Goal: Information Seeking & Learning: Learn about a topic

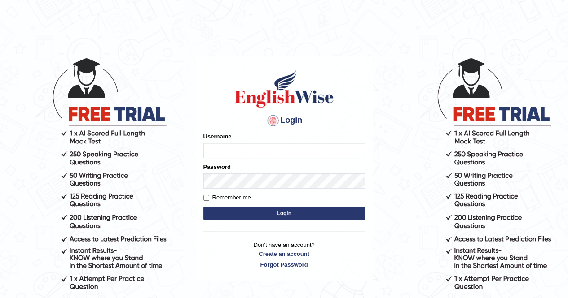
click at [345, 152] on input "Username" at bounding box center [284, 150] width 162 height 15
type input "pelinbaki"
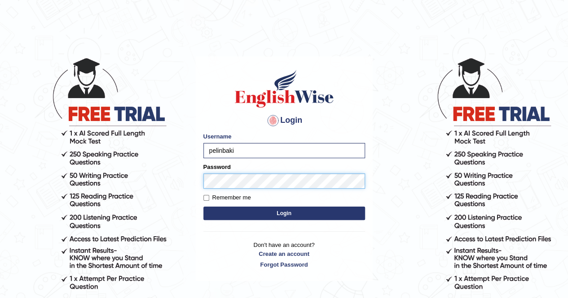
click at [203, 207] on button "Login" at bounding box center [284, 213] width 162 height 13
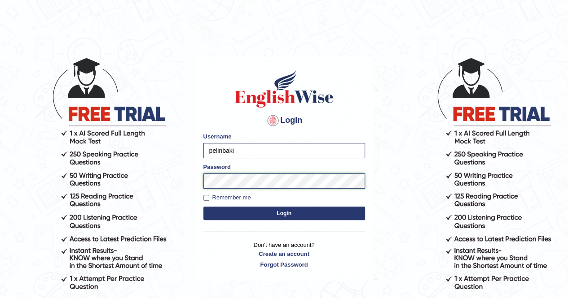
click at [203, 207] on button "Login" at bounding box center [284, 213] width 162 height 13
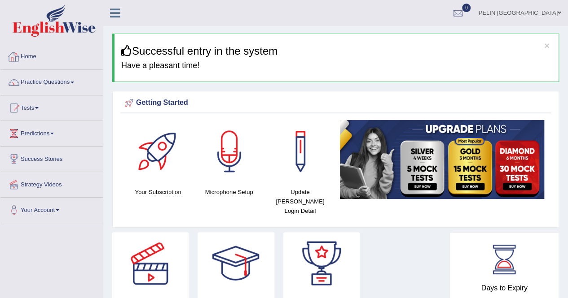
click at [54, 78] on link "Practice Questions" at bounding box center [51, 81] width 102 height 22
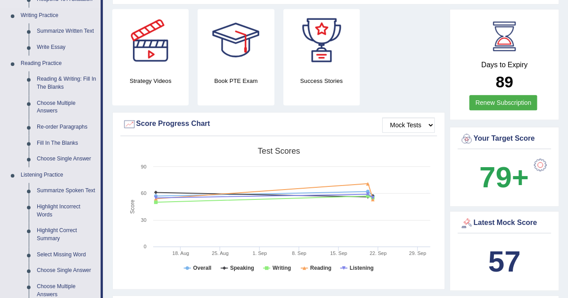
scroll to position [224, 0]
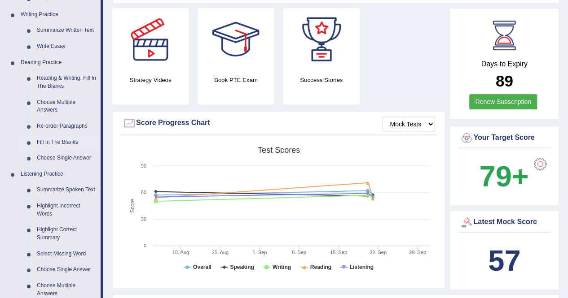
click at [74, 144] on link "Fill In The Blanks" at bounding box center [67, 143] width 68 height 16
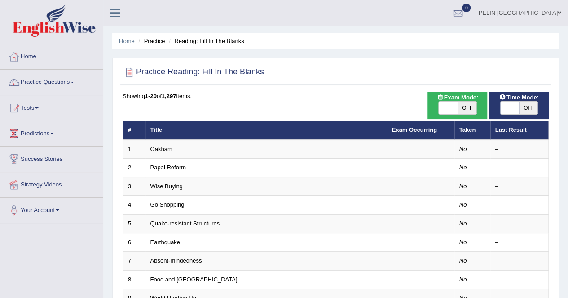
click at [466, 102] on span "OFF" at bounding box center [466, 108] width 19 height 13
checkbox input "true"
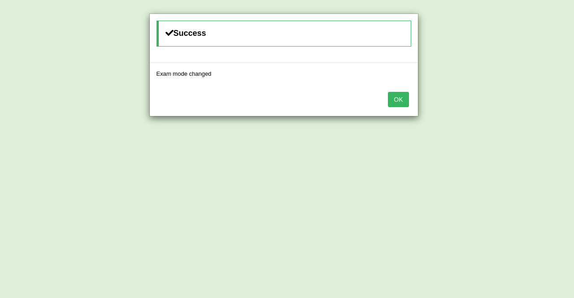
click at [396, 98] on button "OK" at bounding box center [398, 99] width 21 height 15
click at [396, 95] on button "OK" at bounding box center [398, 99] width 21 height 15
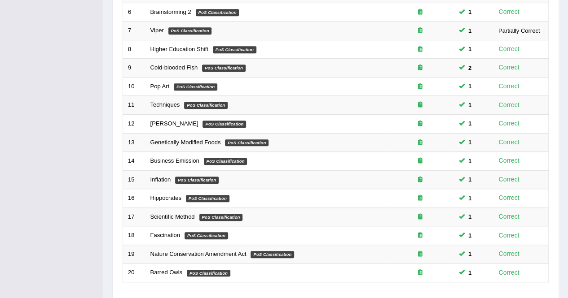
scroll to position [269, 0]
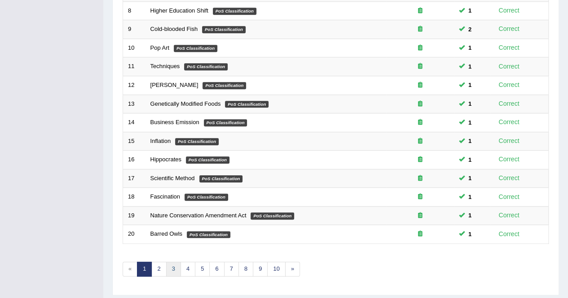
click at [166, 266] on link "3" at bounding box center [173, 269] width 15 height 15
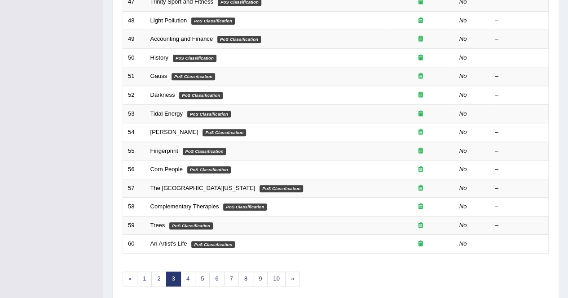
scroll to position [269, 0]
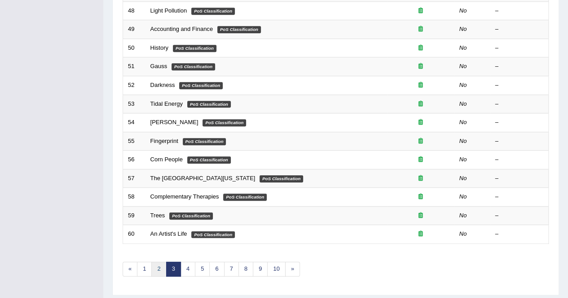
click at [154, 267] on link "2" at bounding box center [158, 269] width 15 height 15
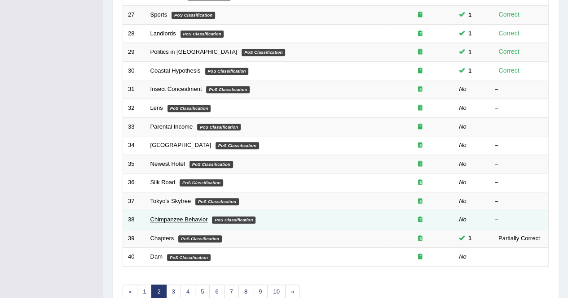
scroll to position [157, 0]
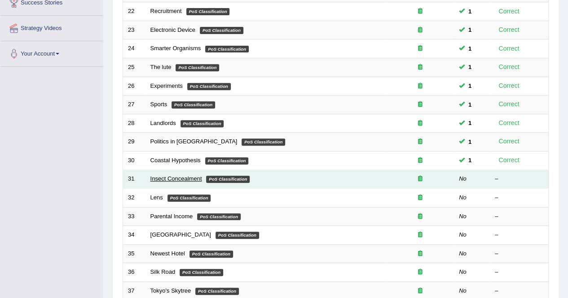
click at [182, 178] on link "Insect Concealment" at bounding box center [176, 178] width 52 height 7
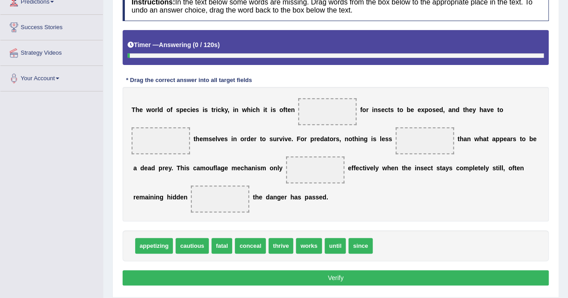
scroll to position [135, 0]
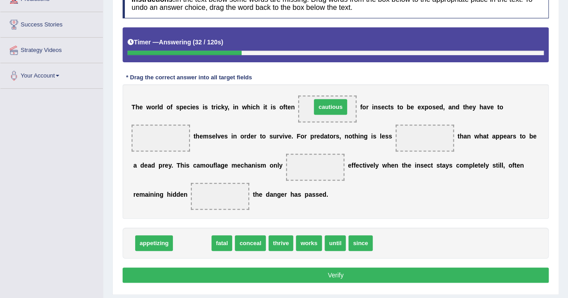
drag, startPoint x: 200, startPoint y: 245, endPoint x: 338, endPoint y: 108, distance: 194.2
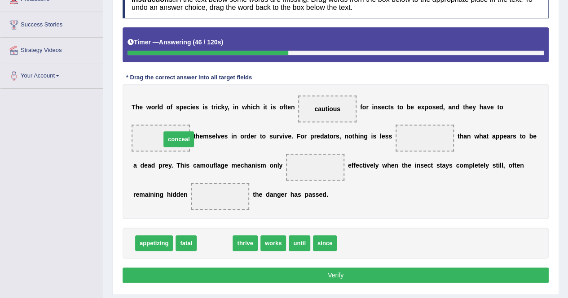
drag, startPoint x: 206, startPoint y: 243, endPoint x: 170, endPoint y: 139, distance: 110.1
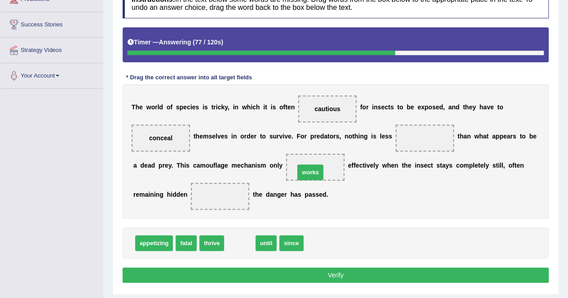
drag, startPoint x: 243, startPoint y: 244, endPoint x: 313, endPoint y: 172, distance: 100.3
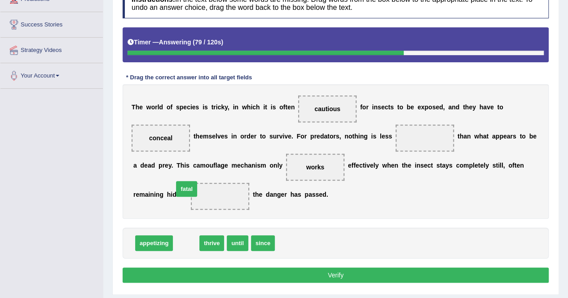
drag, startPoint x: 192, startPoint y: 240, endPoint x: 193, endPoint y: 184, distance: 55.6
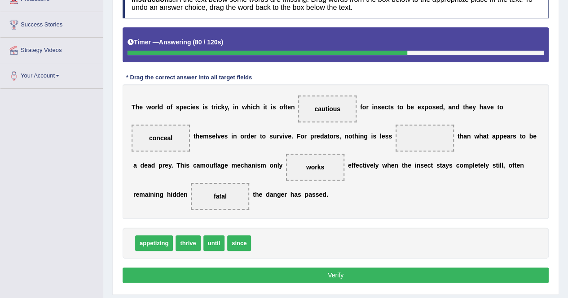
click at [366, 273] on button "Verify" at bounding box center [335, 275] width 426 height 15
drag, startPoint x: 227, startPoint y: 242, endPoint x: 413, endPoint y: 131, distance: 216.3
click at [398, 273] on button "Verify" at bounding box center [335, 275] width 426 height 15
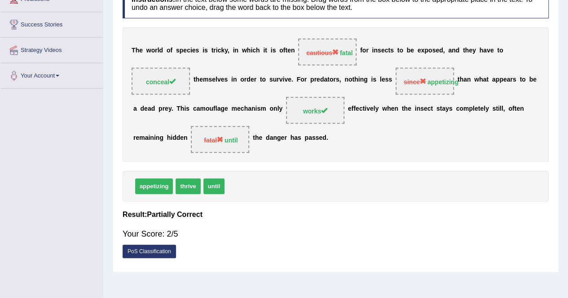
click at [411, 235] on div "Your Score: 2/5" at bounding box center [335, 234] width 426 height 22
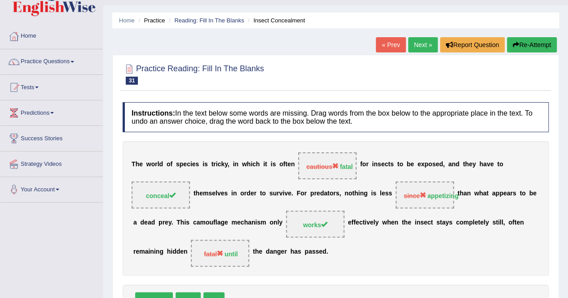
scroll to position [0, 0]
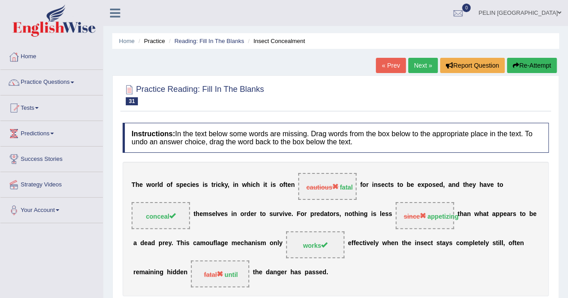
click at [527, 61] on button "Re-Attempt" at bounding box center [532, 65] width 50 height 15
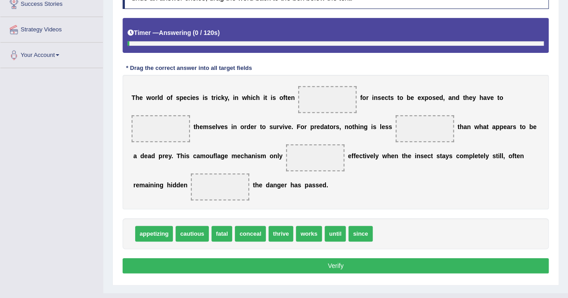
scroll to position [172, 0]
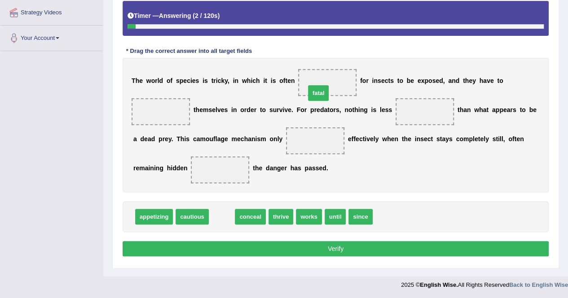
drag, startPoint x: 214, startPoint y: 214, endPoint x: 310, endPoint y: 90, distance: 157.0
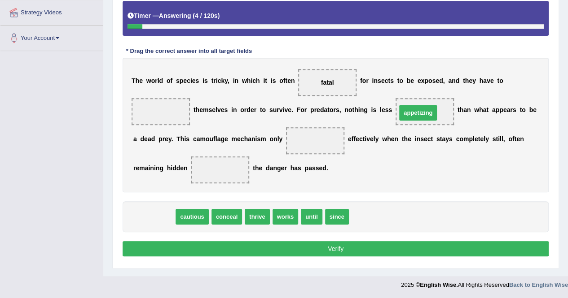
drag, startPoint x: 154, startPoint y: 217, endPoint x: 414, endPoint y: 118, distance: 278.1
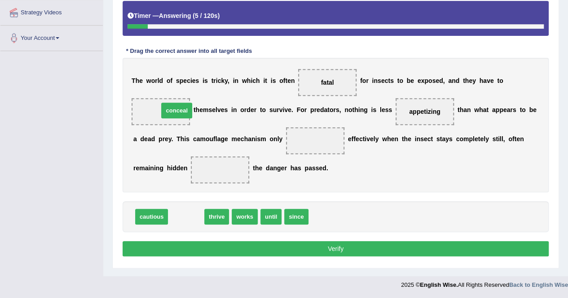
drag, startPoint x: 186, startPoint y: 210, endPoint x: 176, endPoint y: 105, distance: 104.6
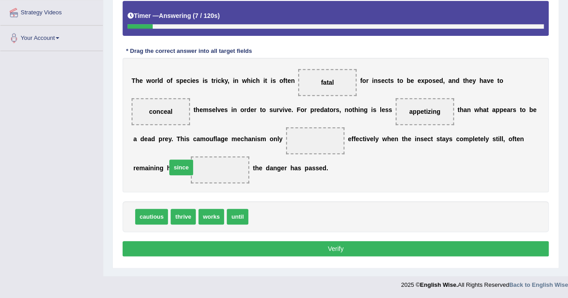
drag, startPoint x: 267, startPoint y: 212, endPoint x: 185, endPoint y: 162, distance: 95.7
click at [285, 253] on button "Verify" at bounding box center [335, 248] width 426 height 15
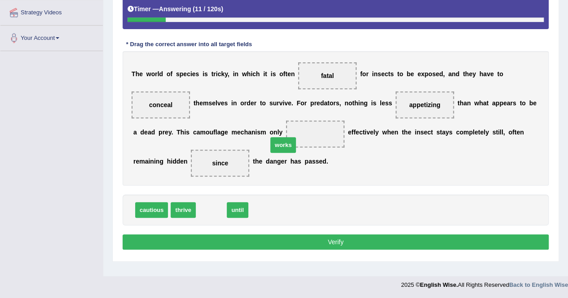
drag, startPoint x: 205, startPoint y: 202, endPoint x: 276, endPoint y: 138, distance: 96.6
click at [358, 232] on div "Instructions: In the text below some words are missing. Drag words from the box…" at bounding box center [335, 104] width 430 height 306
click at [346, 245] on button "Verify" at bounding box center [335, 242] width 426 height 15
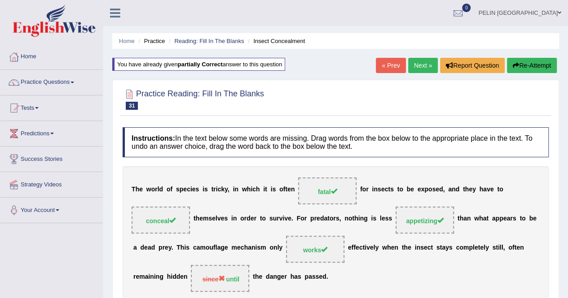
scroll to position [0, 0]
click at [418, 70] on link "Next »" at bounding box center [423, 65] width 30 height 15
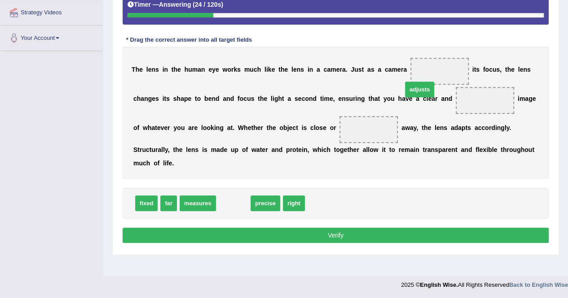
drag, startPoint x: 229, startPoint y: 189, endPoint x: 415, endPoint y: 75, distance: 218.3
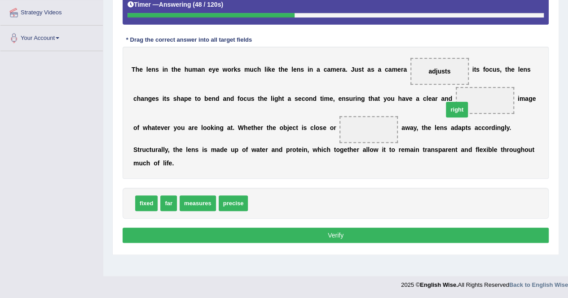
drag, startPoint x: 254, startPoint y: 192, endPoint x: 450, endPoint y: 98, distance: 216.3
drag, startPoint x: 169, startPoint y: 188, endPoint x: 307, endPoint y: 130, distance: 150.2
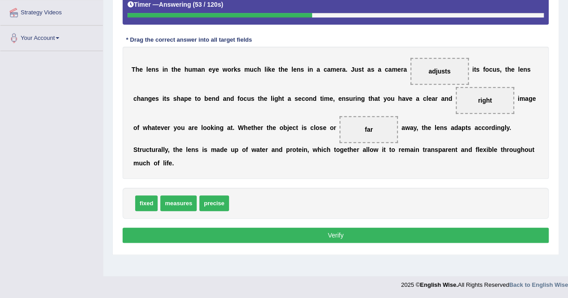
click at [348, 228] on button "Verify" at bounding box center [335, 235] width 426 height 15
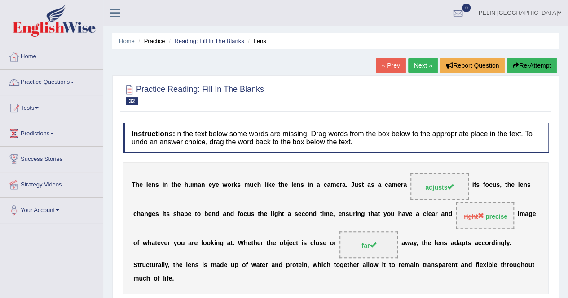
click at [301, 165] on div "T h e l e n s i n t h e h u m a n e y e w o r k s m u c h l i k e t h e l e n s…" at bounding box center [335, 228] width 426 height 132
click at [421, 64] on link "Next »" at bounding box center [423, 65] width 30 height 15
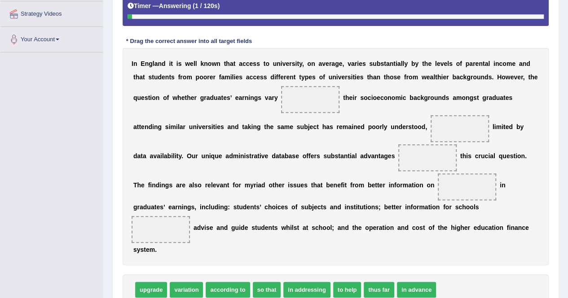
scroll to position [179, 0]
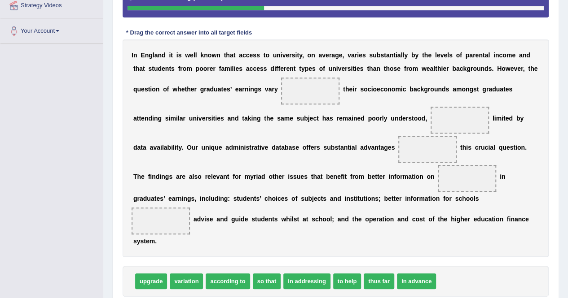
click at [468, 164] on div "I n E n g l a n d i t i s w e l l k n o w n t h a t a c c e s s t o u n i v e r…" at bounding box center [335, 148] width 426 height 218
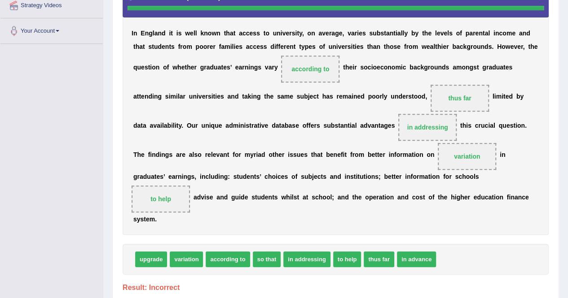
click at [449, 201] on div "I n E n g l a n d i t i s w e l l k n o w n t h a t a c c e s s t o u n i v e r…" at bounding box center [335, 109] width 426 height 252
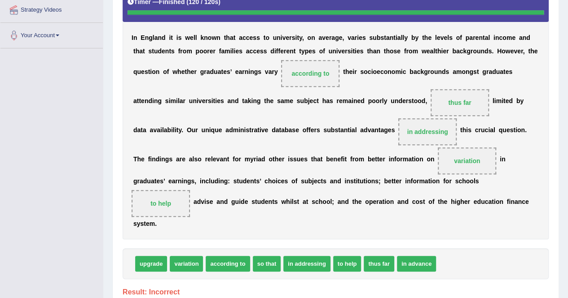
scroll to position [0, 0]
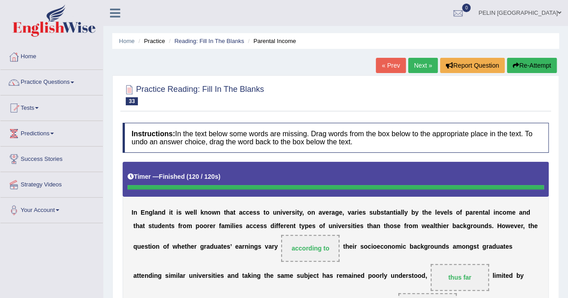
click at [470, 226] on b "r" at bounding box center [471, 226] width 2 height 7
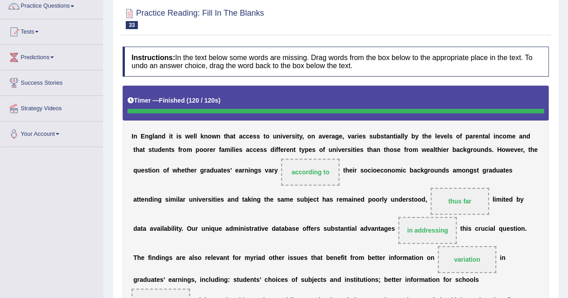
scroll to position [61, 0]
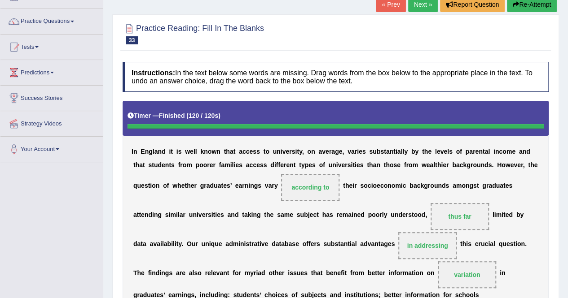
click at [515, 2] on icon "button" at bounding box center [515, 4] width 6 height 6
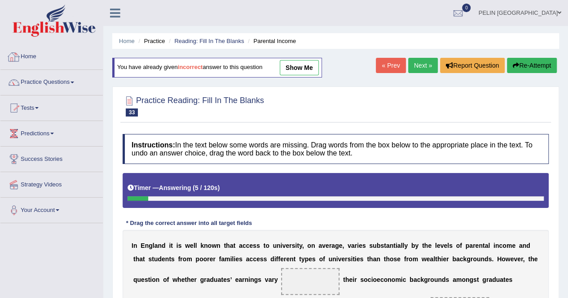
click at [55, 52] on link "Home" at bounding box center [51, 55] width 102 height 22
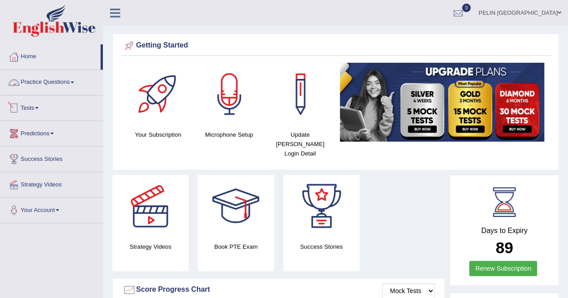
click at [61, 80] on link "Practice Questions" at bounding box center [51, 81] width 102 height 22
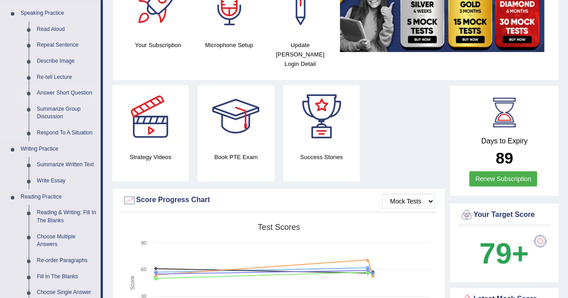
scroll to position [179, 0]
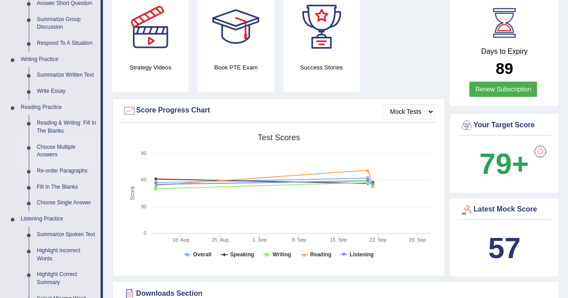
click at [56, 144] on link "Choose Multiple Answers" at bounding box center [67, 152] width 68 height 24
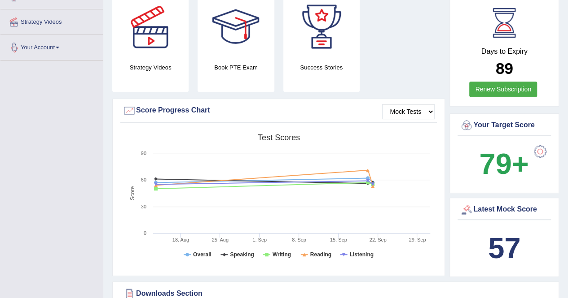
scroll to position [219, 0]
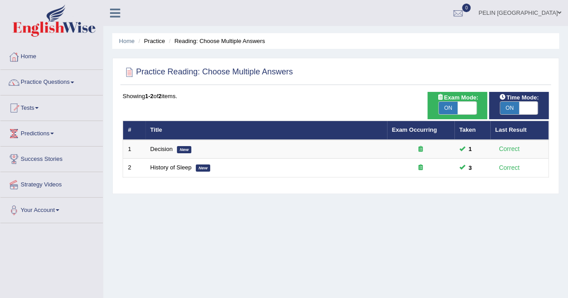
click at [470, 103] on span at bounding box center [466, 108] width 19 height 13
checkbox input "false"
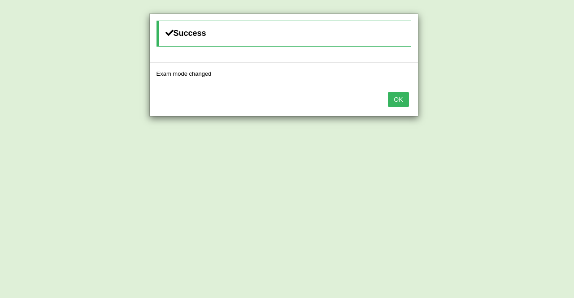
click at [396, 97] on button "OK" at bounding box center [398, 99] width 21 height 15
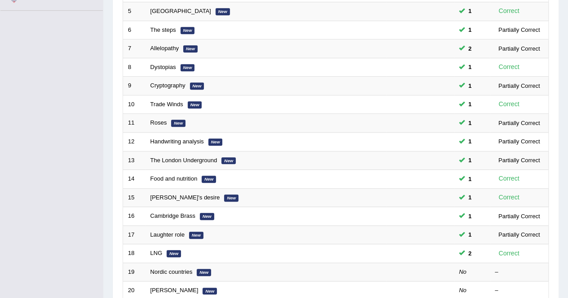
scroll to position [291, 0]
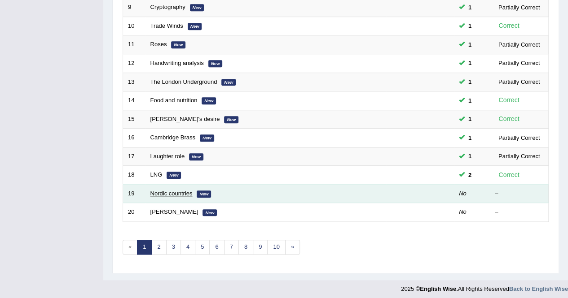
click at [163, 190] on link "Nordic countries" at bounding box center [171, 193] width 42 height 7
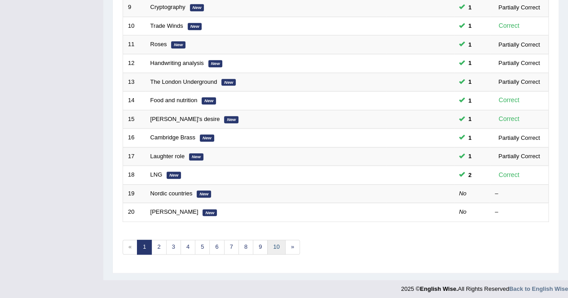
scroll to position [291, 0]
click at [261, 249] on link "9" at bounding box center [260, 247] width 15 height 15
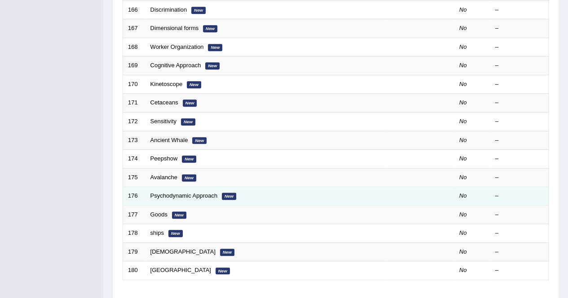
scroll to position [291, 0]
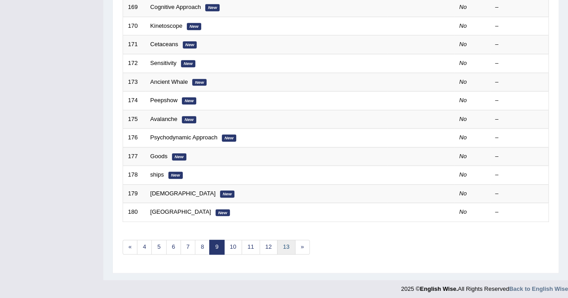
click at [280, 241] on link "13" at bounding box center [286, 247] width 18 height 15
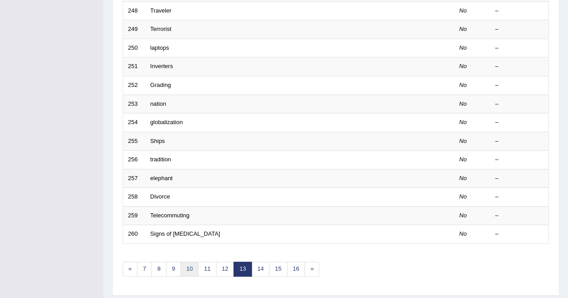
click at [193, 262] on link "10" at bounding box center [189, 269] width 18 height 15
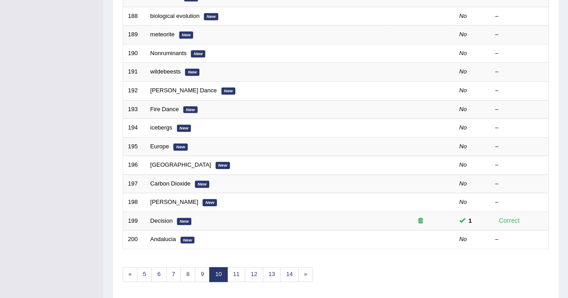
scroll to position [269, 0]
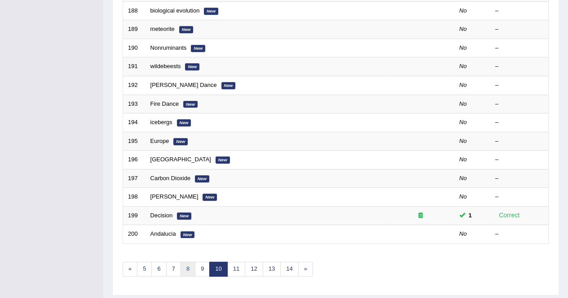
click at [183, 264] on link "8" at bounding box center [187, 269] width 15 height 15
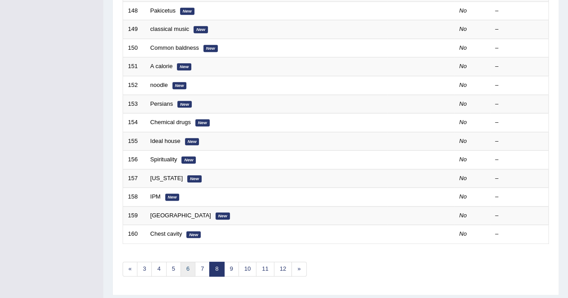
scroll to position [291, 0]
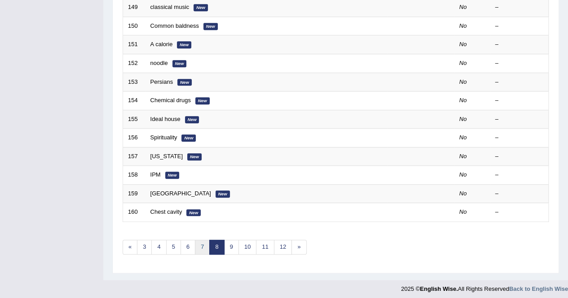
click at [202, 240] on link "7" at bounding box center [202, 247] width 15 height 15
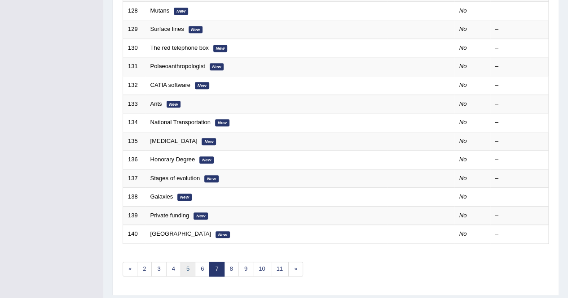
click at [180, 262] on link "5" at bounding box center [187, 269] width 15 height 15
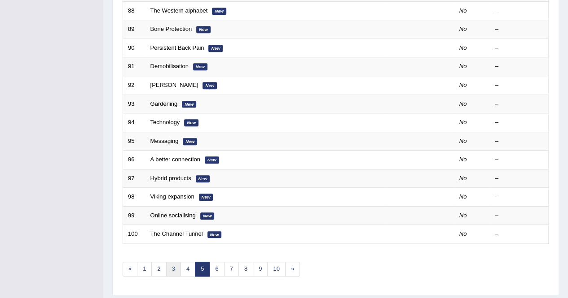
click at [171, 263] on link "3" at bounding box center [173, 269] width 15 height 15
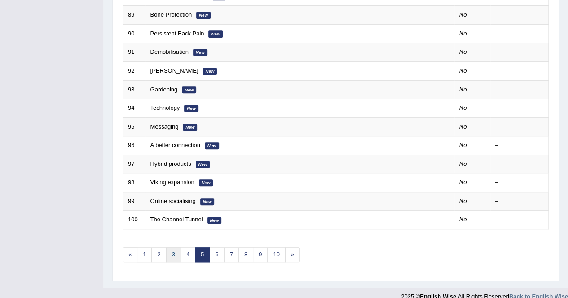
scroll to position [291, 0]
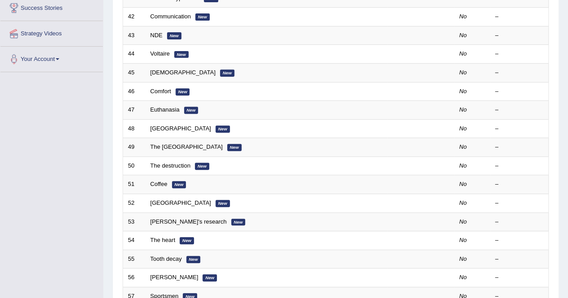
scroll to position [269, 0]
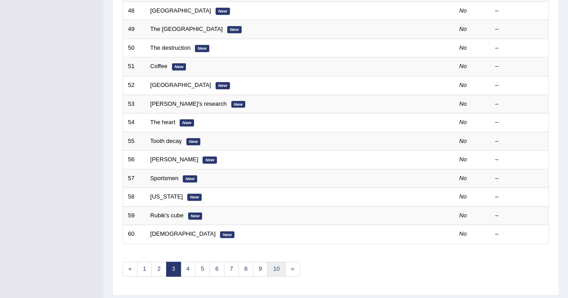
click at [267, 263] on link "10" at bounding box center [276, 269] width 18 height 15
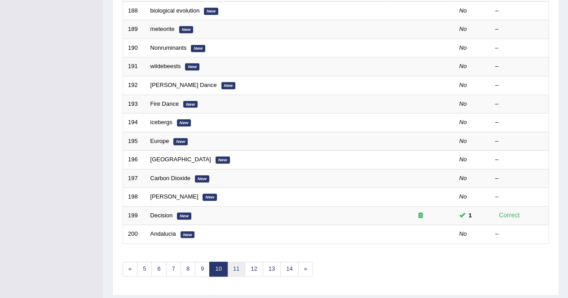
click at [231, 263] on link "11" at bounding box center [236, 269] width 18 height 15
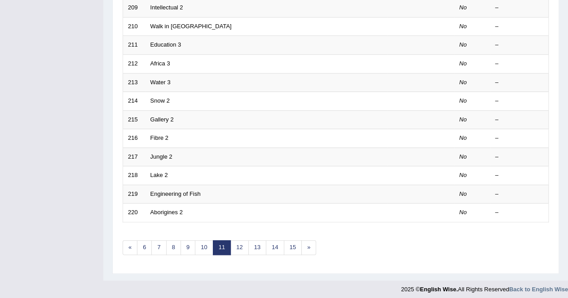
scroll to position [291, 0]
click at [237, 245] on link "12" at bounding box center [239, 247] width 18 height 15
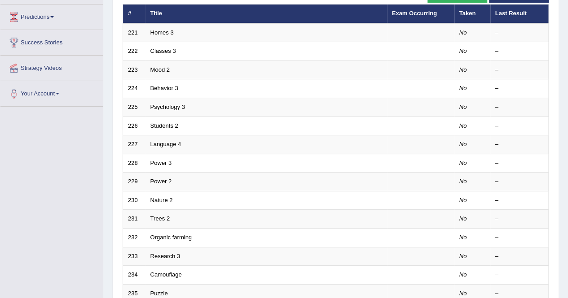
scroll to position [269, 0]
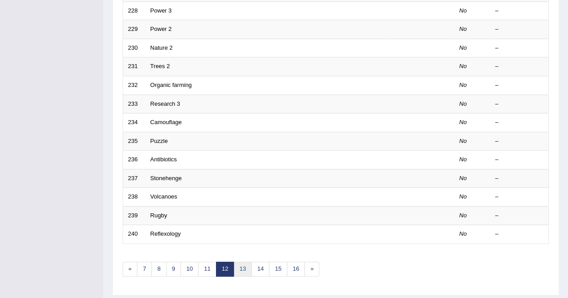
click at [245, 265] on link "13" at bounding box center [242, 269] width 18 height 15
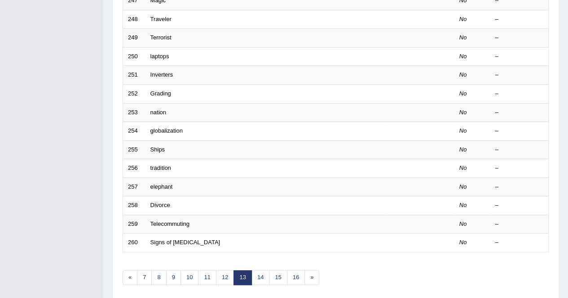
scroll to position [291, 0]
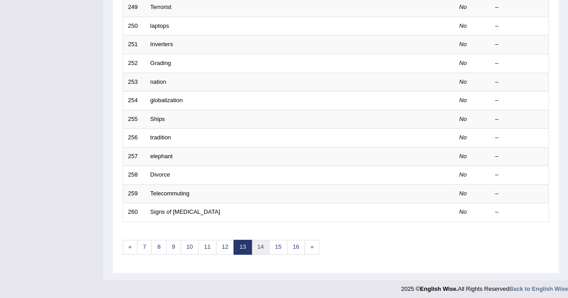
click at [262, 248] on link "14" at bounding box center [260, 247] width 18 height 15
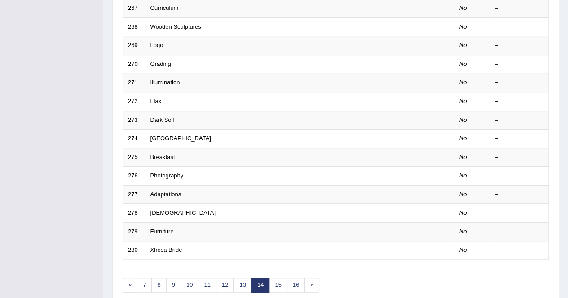
scroll to position [269, 0]
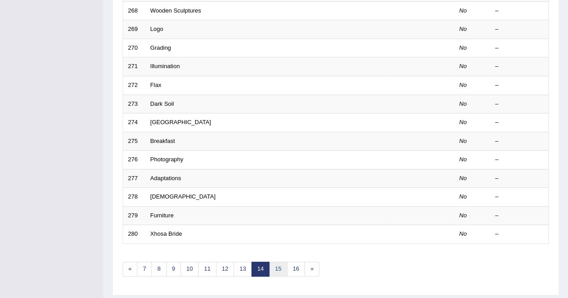
click at [272, 262] on link "15" at bounding box center [278, 269] width 18 height 15
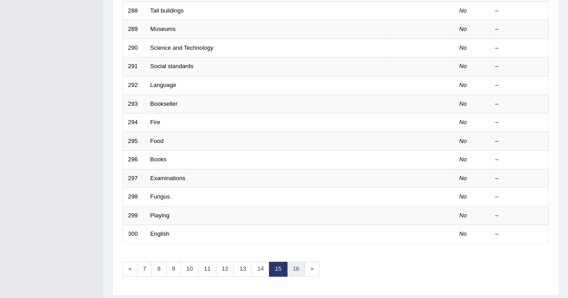
click at [291, 270] on link "16" at bounding box center [296, 269] width 18 height 15
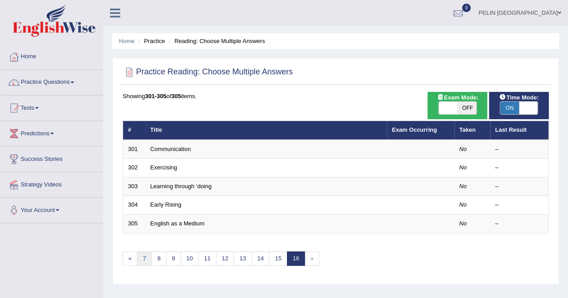
click at [141, 259] on link "7" at bounding box center [144, 259] width 15 height 15
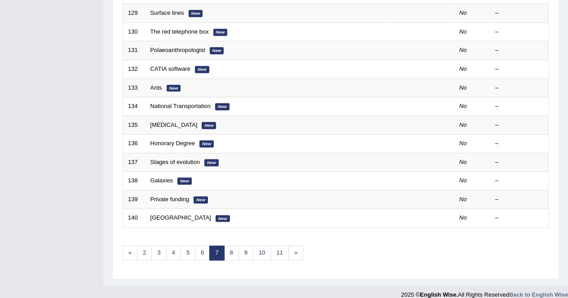
scroll to position [291, 0]
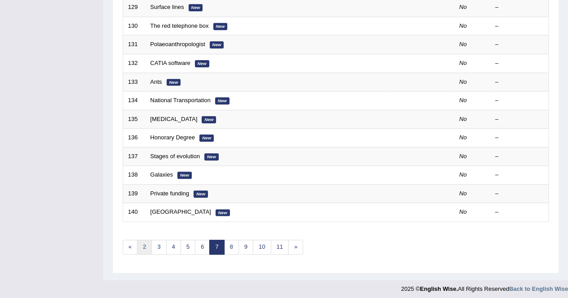
click at [146, 245] on link "2" at bounding box center [144, 247] width 15 height 15
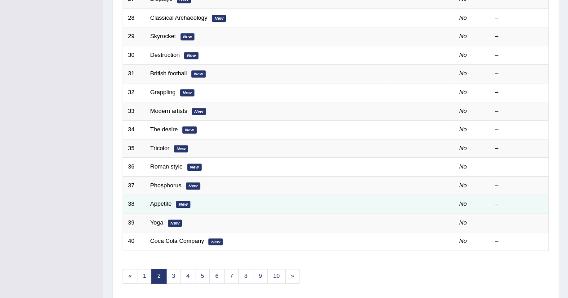
scroll to position [291, 0]
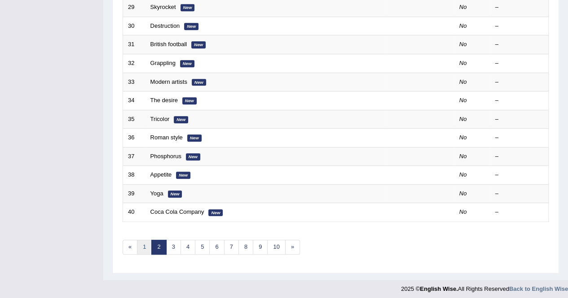
click at [145, 245] on link "1" at bounding box center [144, 247] width 15 height 15
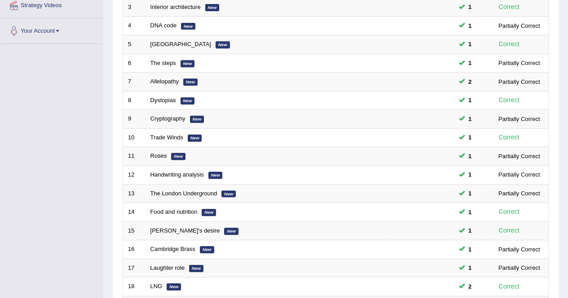
scroll to position [269, 0]
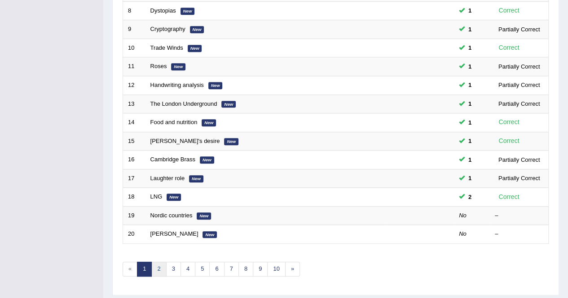
click at [158, 262] on link "2" at bounding box center [158, 269] width 15 height 15
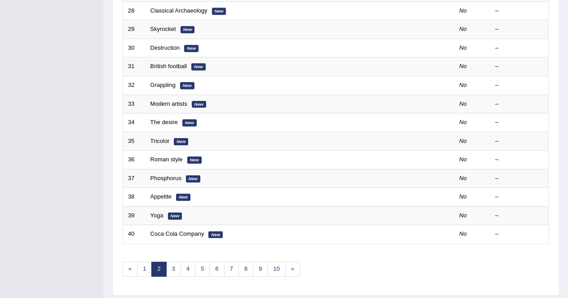
scroll to position [291, 0]
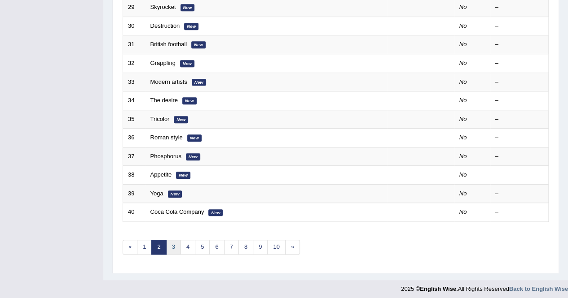
click at [176, 244] on link "3" at bounding box center [173, 247] width 15 height 15
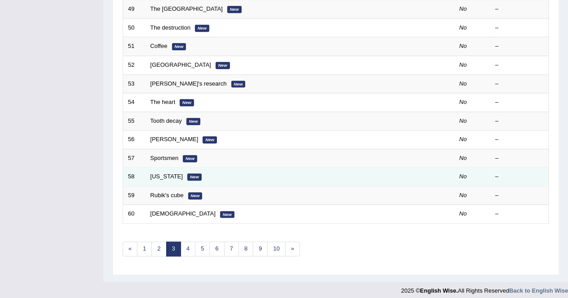
scroll to position [291, 0]
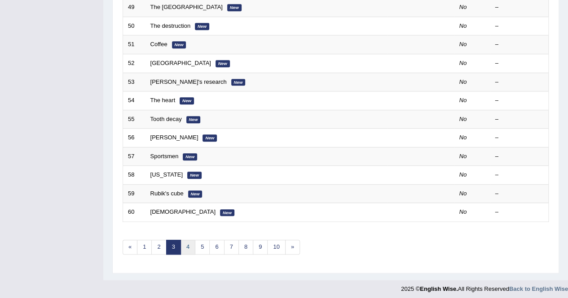
click at [190, 244] on link "4" at bounding box center [187, 247] width 15 height 15
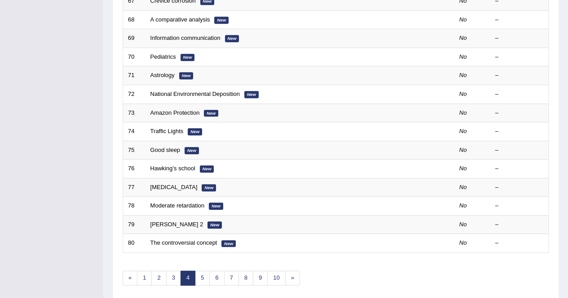
scroll to position [291, 0]
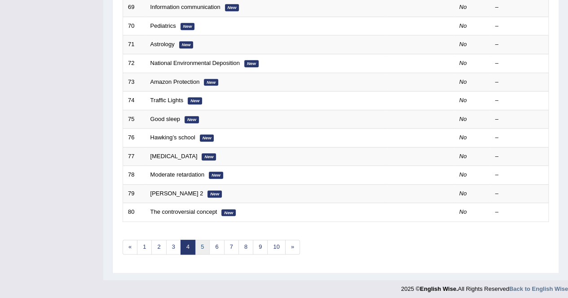
click at [201, 248] on link "5" at bounding box center [202, 247] width 15 height 15
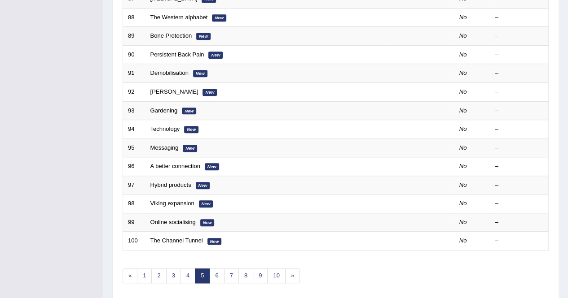
scroll to position [291, 0]
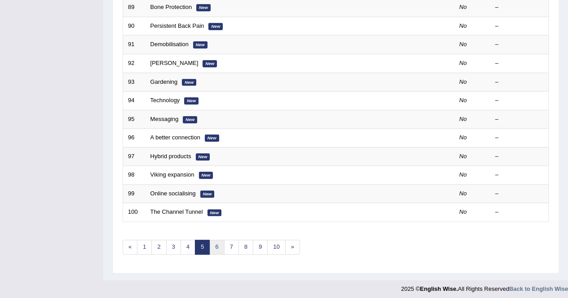
click at [214, 243] on link "6" at bounding box center [216, 247] width 15 height 15
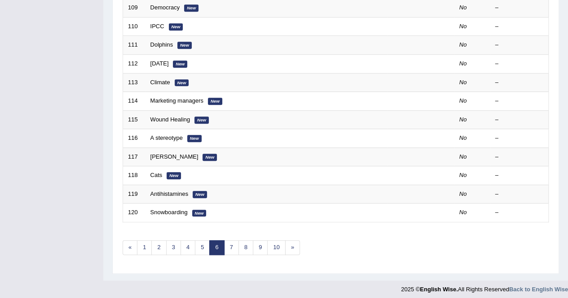
scroll to position [291, 0]
click at [224, 245] on link "7" at bounding box center [231, 247] width 15 height 15
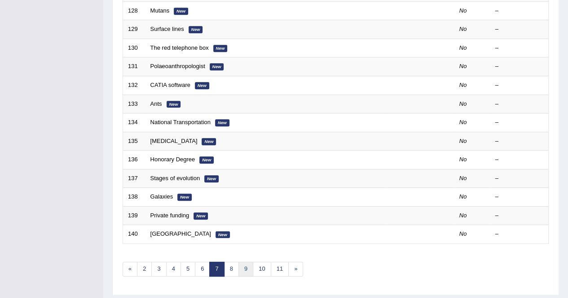
click at [238, 265] on link "9" at bounding box center [245, 269] width 15 height 15
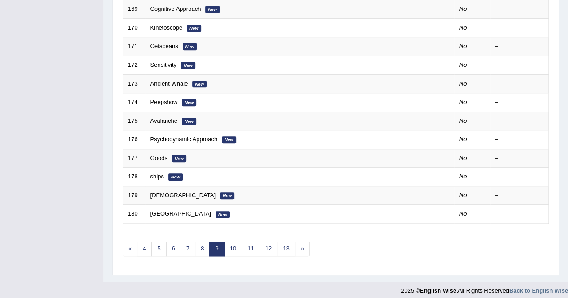
scroll to position [291, 0]
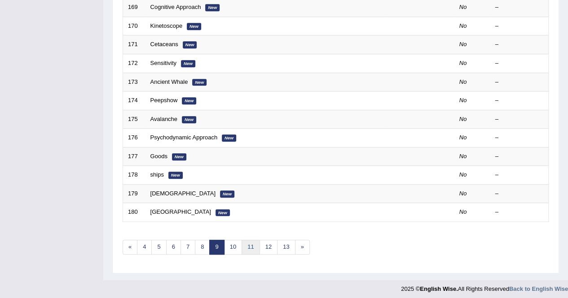
click at [245, 241] on link "11" at bounding box center [250, 247] width 18 height 15
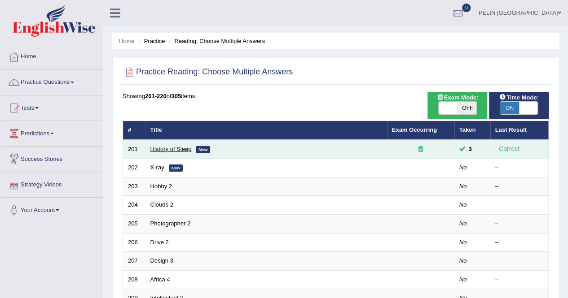
click at [168, 146] on link "History of Sleep" at bounding box center [170, 149] width 41 height 7
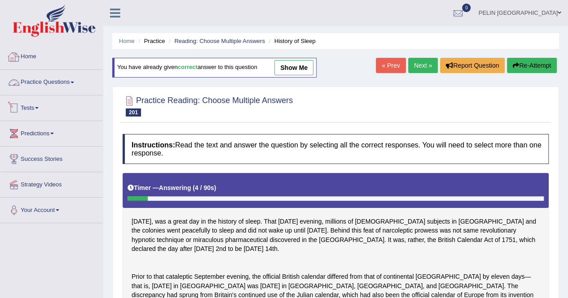
click at [33, 60] on link "Home" at bounding box center [51, 55] width 102 height 22
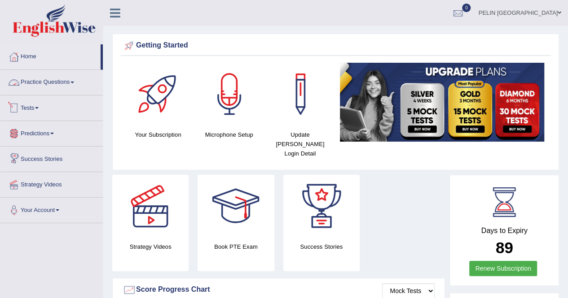
click at [52, 75] on link "Practice Questions" at bounding box center [51, 81] width 102 height 22
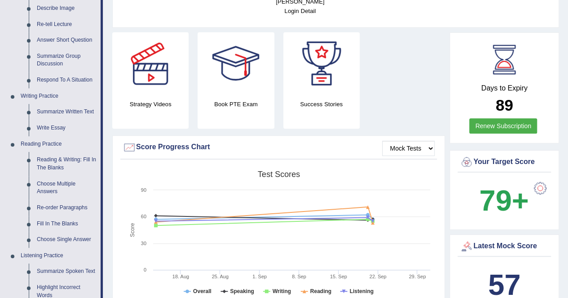
scroll to position [135, 0]
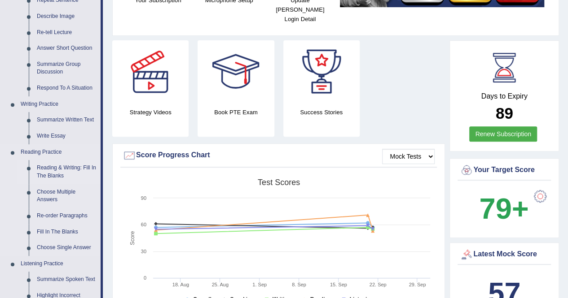
click at [61, 172] on link "Reading & Writing: Fill In The Blanks" at bounding box center [67, 172] width 68 height 24
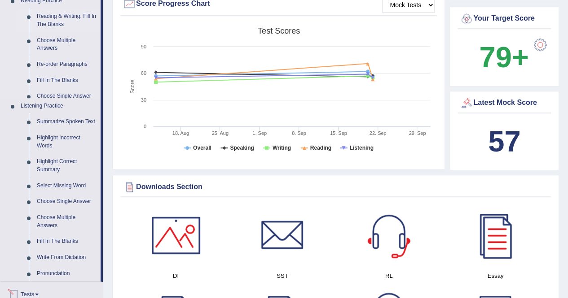
scroll to position [606, 0]
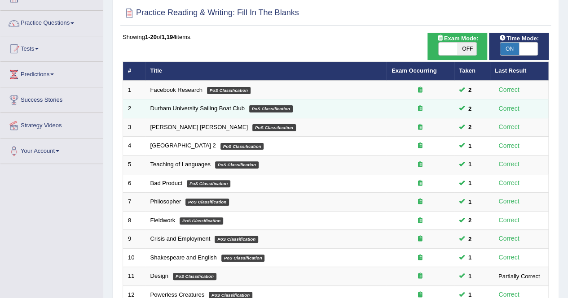
scroll to position [269, 0]
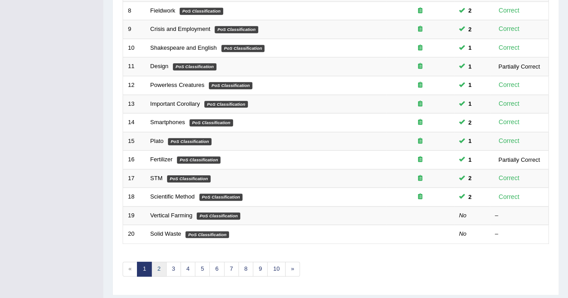
click at [159, 267] on link "2" at bounding box center [158, 269] width 15 height 15
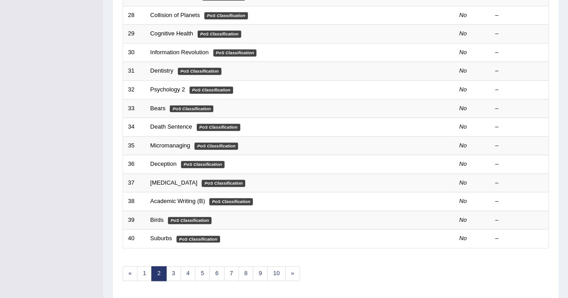
scroll to position [269, 0]
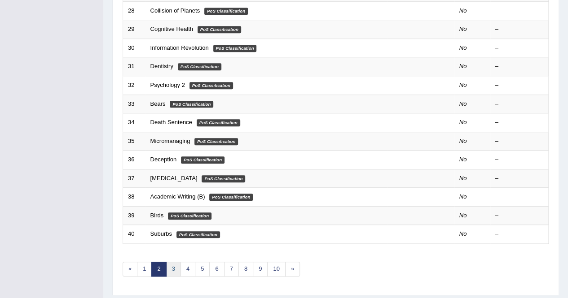
click at [176, 267] on link "3" at bounding box center [173, 269] width 15 height 15
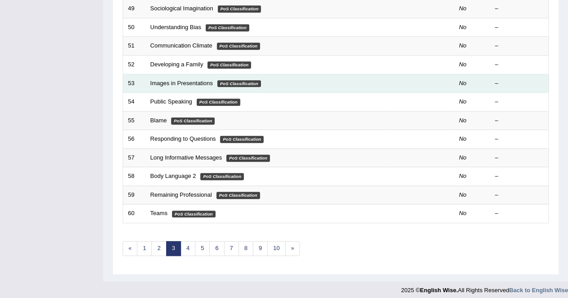
scroll to position [291, 0]
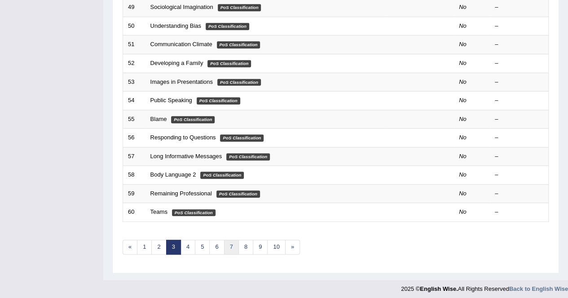
click at [233, 243] on link "7" at bounding box center [231, 247] width 15 height 15
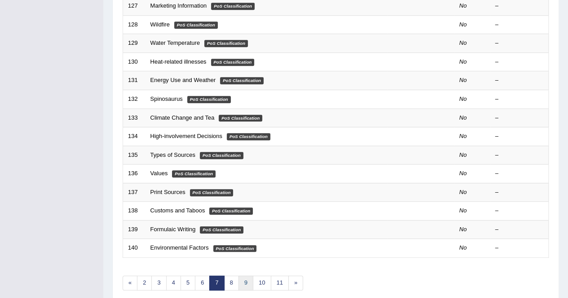
scroll to position [291, 0]
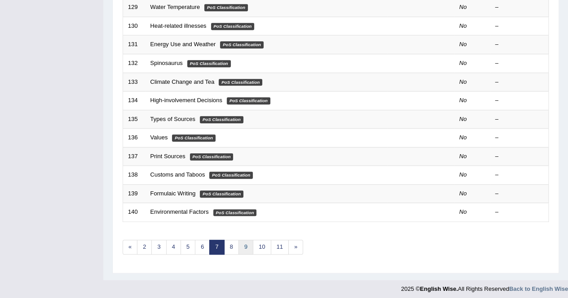
click at [248, 247] on link "9" at bounding box center [245, 247] width 15 height 15
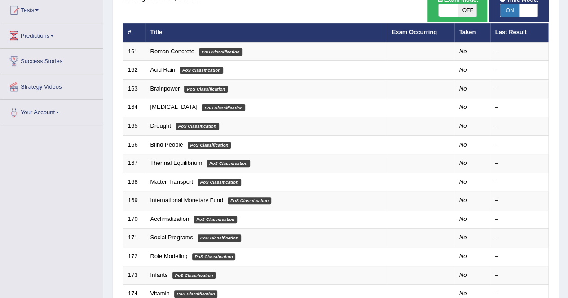
scroll to position [269, 0]
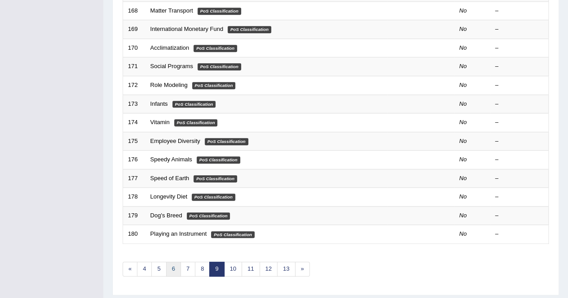
click at [173, 266] on link "6" at bounding box center [173, 269] width 15 height 15
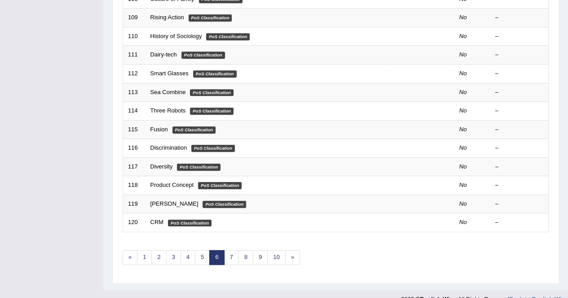
scroll to position [291, 0]
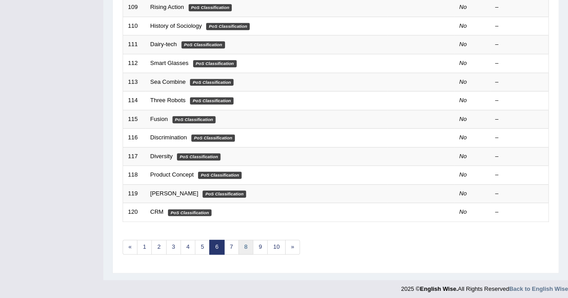
click at [247, 245] on link "8" at bounding box center [245, 247] width 15 height 15
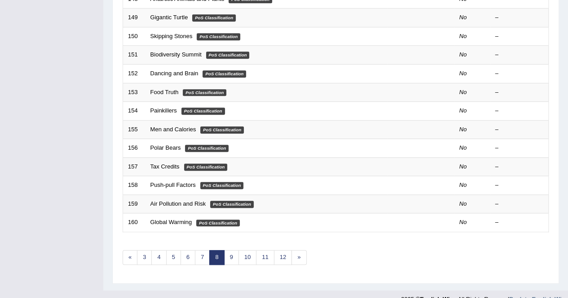
scroll to position [291, 0]
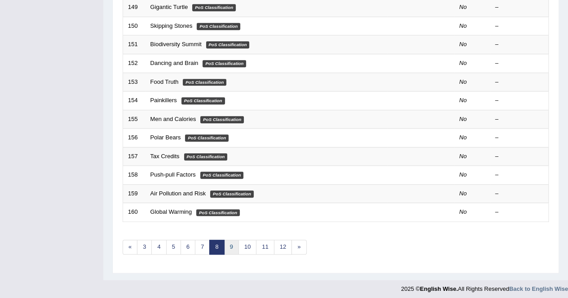
click at [233, 246] on link "9" at bounding box center [231, 247] width 15 height 15
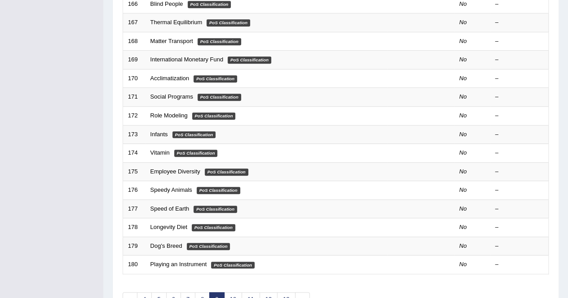
scroll to position [291, 0]
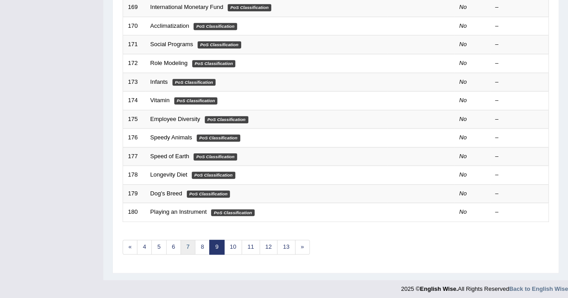
click at [190, 245] on link "7" at bounding box center [187, 247] width 15 height 15
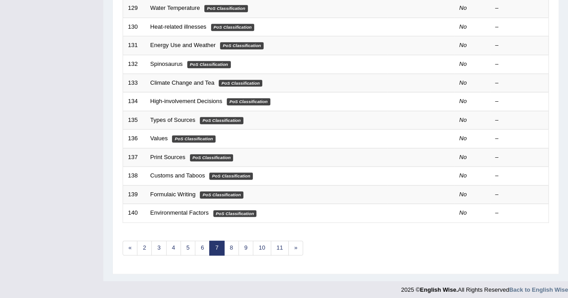
scroll to position [291, 0]
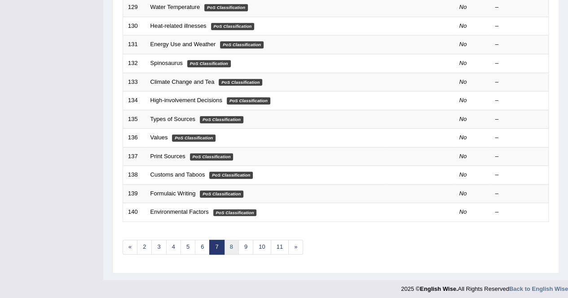
click at [224, 244] on link "8" at bounding box center [231, 247] width 15 height 15
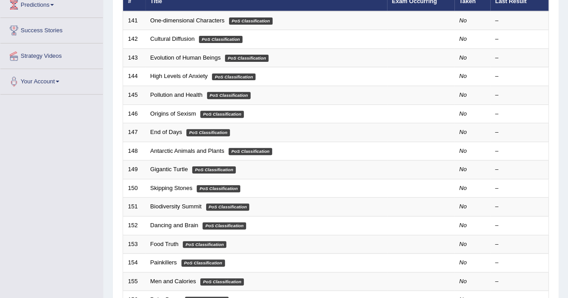
scroll to position [291, 0]
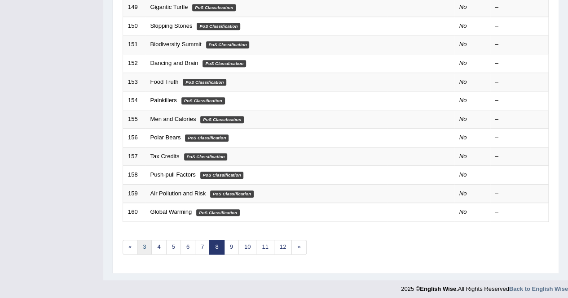
click at [141, 245] on link "3" at bounding box center [144, 247] width 15 height 15
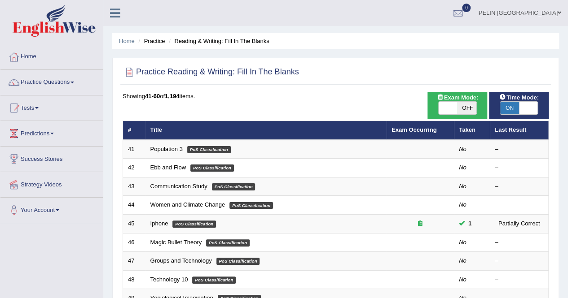
click at [455, 107] on span at bounding box center [447, 108] width 19 height 13
checkbox input "true"
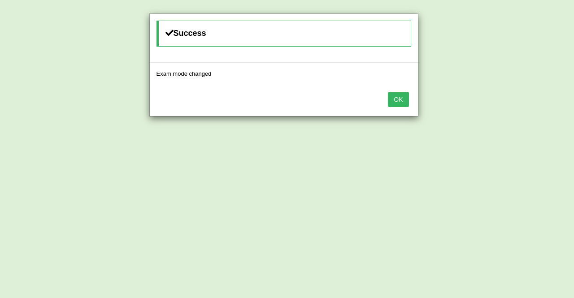
click at [401, 99] on button "OK" at bounding box center [398, 99] width 21 height 15
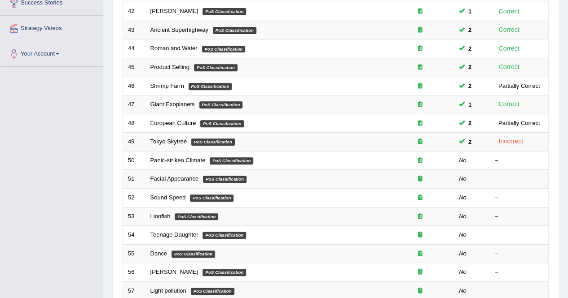
scroll to position [291, 0]
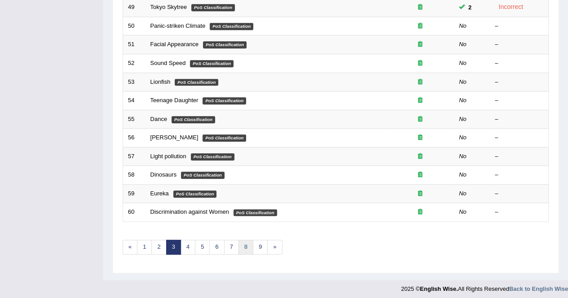
click at [242, 241] on link "8" at bounding box center [245, 247] width 15 height 15
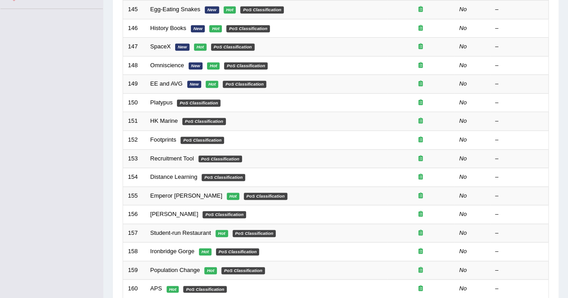
scroll to position [291, 0]
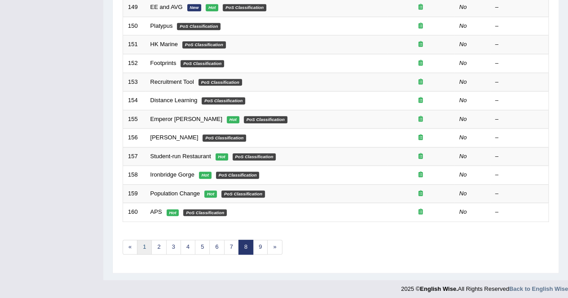
click at [147, 241] on link "1" at bounding box center [144, 247] width 15 height 15
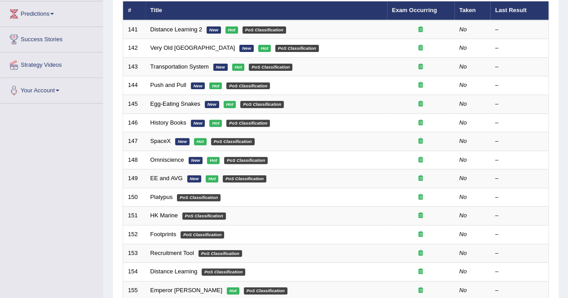
scroll to position [22, 0]
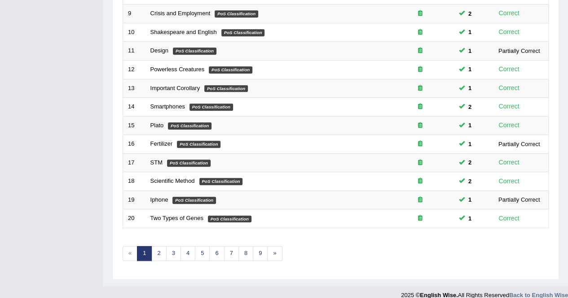
scroll to position [291, 0]
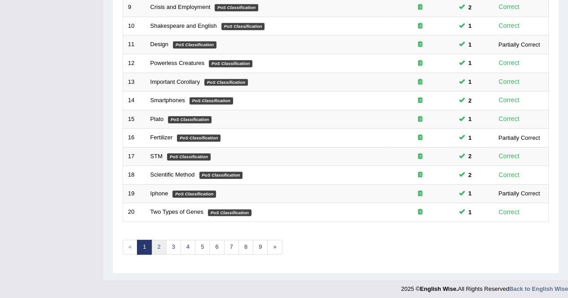
click at [162, 247] on link "2" at bounding box center [158, 247] width 15 height 15
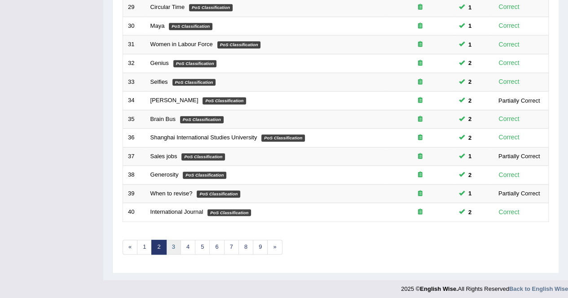
click at [175, 241] on link "3" at bounding box center [173, 247] width 15 height 15
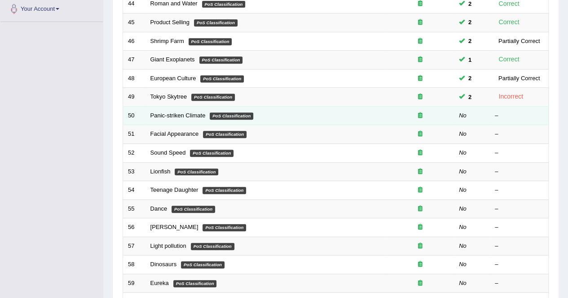
scroll to position [157, 0]
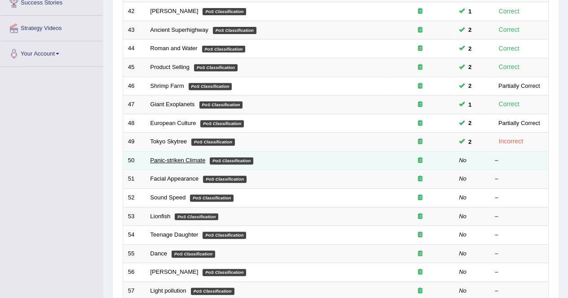
click at [190, 157] on link "Panic-striken Climate" at bounding box center [177, 160] width 55 height 7
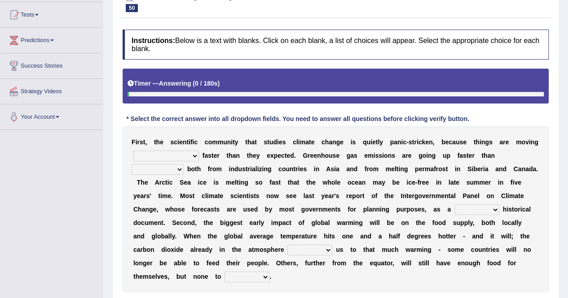
scroll to position [172, 0]
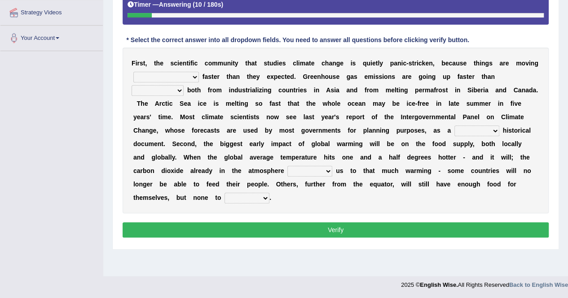
click at [154, 78] on select "few same musch most" at bounding box center [166, 77] width 66 height 11
click at [133, 72] on select "few same musch most" at bounding box center [166, 77] width 66 height 11
click at [151, 74] on select "few same musch most" at bounding box center [166, 77] width 66 height 11
select select "few"
click at [133, 72] on select "few same musch most" at bounding box center [166, 77] width 66 height 11
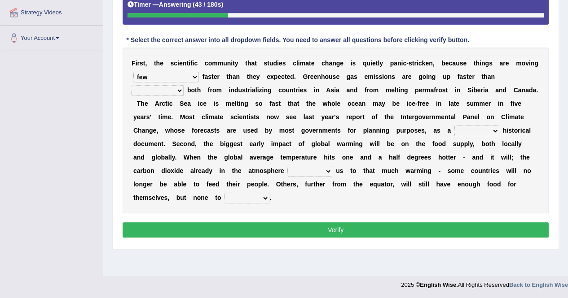
click at [184, 85] on select "anticipation predictability ptredicts predicted" at bounding box center [157, 90] width 52 height 11
select select "predicted"
click at [184, 85] on select "anticipation predictability ptredicts predicted" at bounding box center [157, 90] width 52 height 11
click at [454, 129] on select "purely evenly firmly actively" at bounding box center [476, 131] width 45 height 11
select select "firmly"
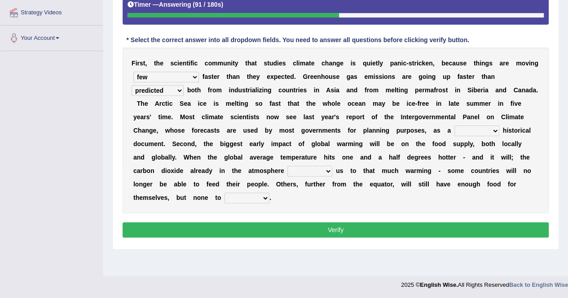
click at [454, 126] on select "purely evenly firmly actively" at bounding box center [476, 131] width 45 height 11
click at [332, 166] on select "commits directs allows addresses" at bounding box center [309, 171] width 45 height 11
select select "allows"
click at [332, 166] on select "commits directs allows addresses" at bounding box center [309, 171] width 45 height 11
click at [269, 193] on select "spare apply dispense consume" at bounding box center [246, 198] width 45 height 11
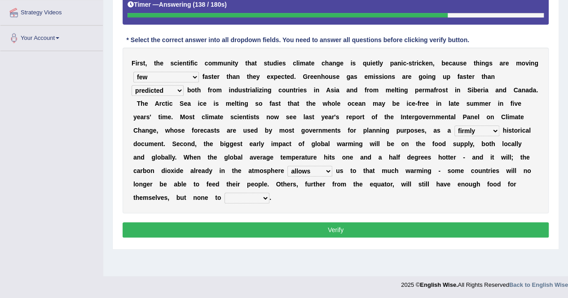
select select "spare"
click at [269, 193] on select "spare apply dispense consume" at bounding box center [246, 198] width 45 height 11
click at [326, 223] on button "Verify" at bounding box center [335, 230] width 426 height 15
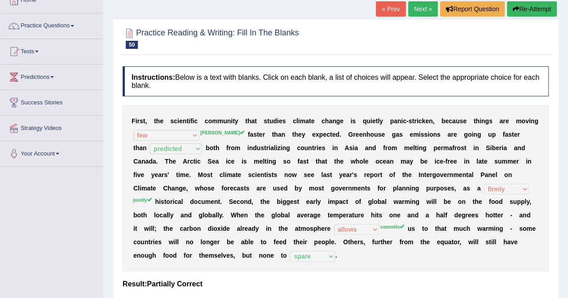
scroll to position [45, 0]
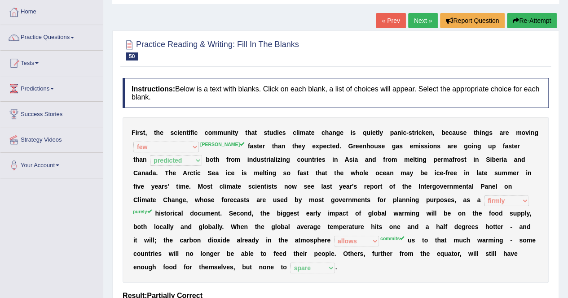
click at [538, 22] on button "Re-Attempt" at bounding box center [532, 20] width 50 height 15
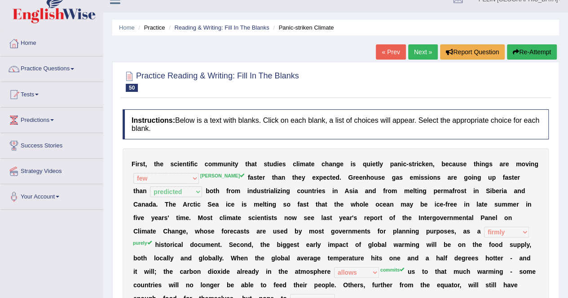
scroll to position [0, 0]
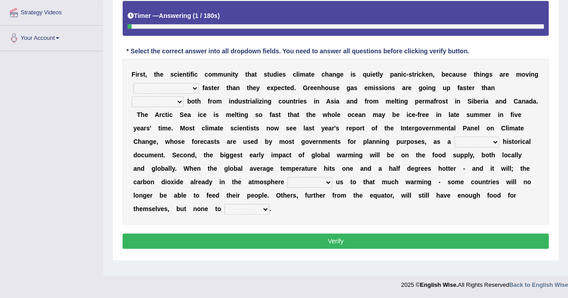
click at [163, 88] on select "few same musch most" at bounding box center [166, 88] width 66 height 11
select select "musch"
click at [133, 83] on select "few same musch most" at bounding box center [166, 88] width 66 height 11
click at [184, 96] on select "anticipation predictability ptredicts predicted" at bounding box center [157, 101] width 52 height 11
select select "predictability"
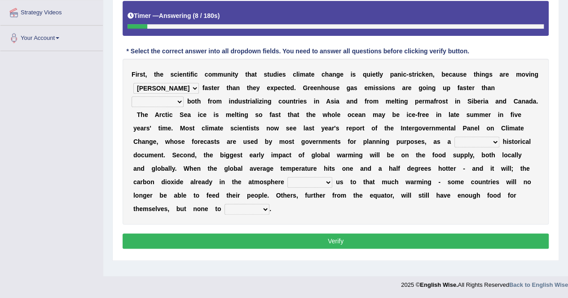
click at [184, 96] on select "anticipation predictability ptredicts predicted" at bounding box center [157, 101] width 52 height 11
click at [454, 144] on select "purely evenly firmly actively" at bounding box center [476, 142] width 45 height 11
select select "purely"
click at [454, 137] on select "purely evenly firmly actively" at bounding box center [476, 142] width 45 height 11
click at [332, 177] on select "commits directs allows addresses" at bounding box center [309, 182] width 45 height 11
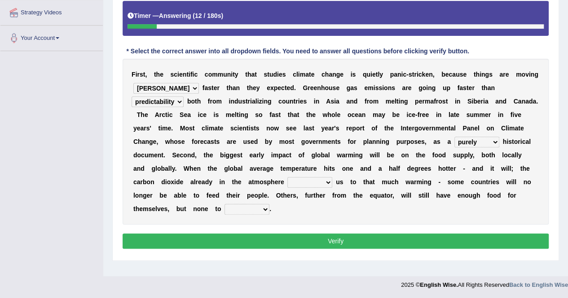
select select "commits"
click at [332, 177] on select "commits directs allows addresses" at bounding box center [309, 182] width 45 height 11
click at [269, 204] on select "spare apply dispense consume" at bounding box center [246, 209] width 45 height 11
select select "spare"
click at [269, 204] on select "spare apply dispense consume" at bounding box center [246, 209] width 45 height 11
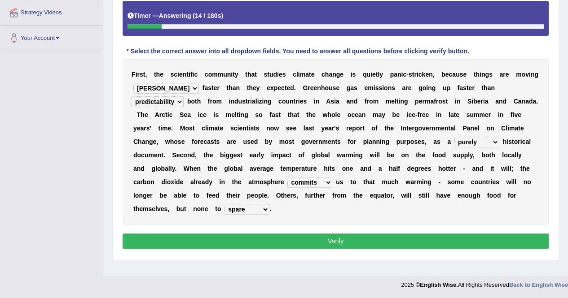
click at [324, 234] on button "Verify" at bounding box center [335, 241] width 426 height 15
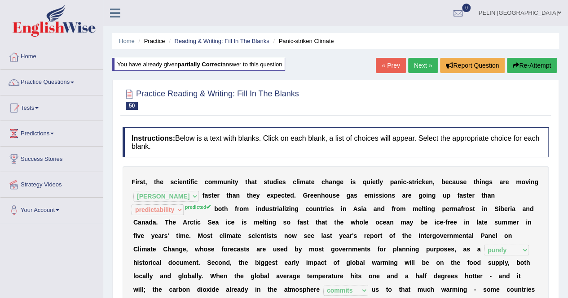
click at [422, 66] on link "Next »" at bounding box center [423, 65] width 30 height 15
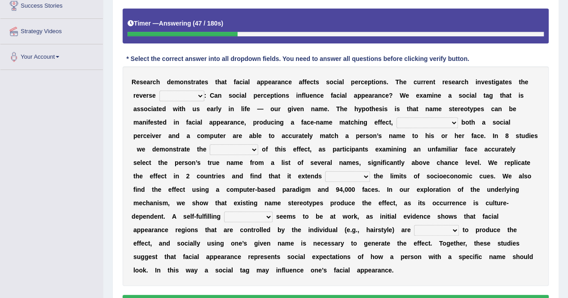
scroll to position [179, 0]
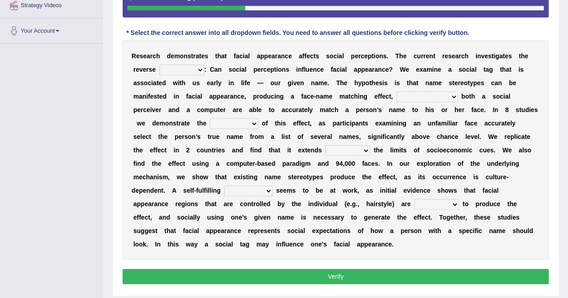
click at [166, 71] on select "link possiblity oddness polarity" at bounding box center [181, 70] width 45 height 11
select select "possiblity"
click at [159, 65] on select "link possiblity oddness polarity" at bounding box center [181, 70] width 45 height 11
click at [159, 68] on select "link possiblity oddness polarity" at bounding box center [181, 70] width 45 height 11
click at [159, 65] on select "link possiblity oddness polarity" at bounding box center [181, 70] width 45 height 11
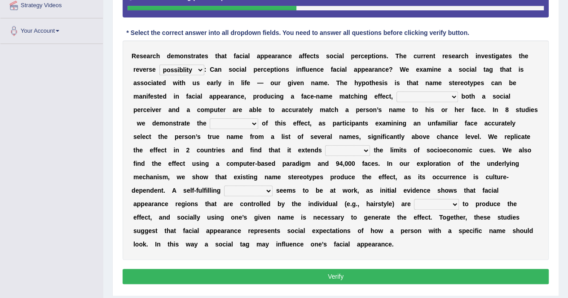
click at [396, 96] on select "notwithstanding ever whereby despite" at bounding box center [426, 97] width 61 height 11
select select "despite"
click at [396, 92] on select "notwithstanding ever whereby despite" at bounding box center [426, 97] width 61 height 11
click at [258, 118] on select "indolence evanescene existence transact" at bounding box center [234, 123] width 48 height 11
select select "existence"
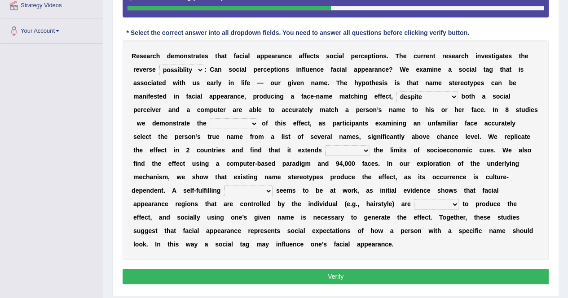
click at [258, 118] on select "indolence evanescene existence transact" at bounding box center [234, 123] width 48 height 11
click at [325, 147] on select "within into beyond by" at bounding box center [347, 150] width 45 height 11
select select "by"
click at [325, 145] on select "within into beyond by" at bounding box center [347, 150] width 45 height 11
click at [272, 186] on select "prophecy observation preference stipulation" at bounding box center [248, 191] width 48 height 11
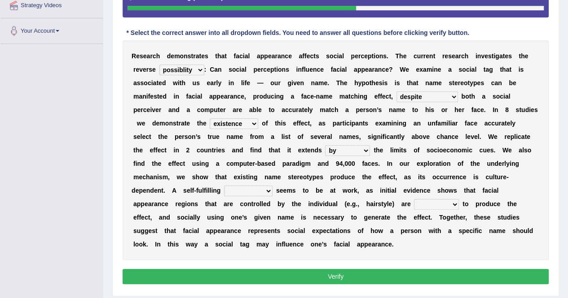
select select "observation"
click at [272, 186] on select "prophecy observation preference stipulation" at bounding box center [248, 191] width 48 height 11
click at [459, 199] on select "sufficient proficient scant efficient" at bounding box center [436, 204] width 45 height 11
select select "sufficient"
click at [458, 199] on select "sufficient proficient scant efficient" at bounding box center [436, 204] width 45 height 11
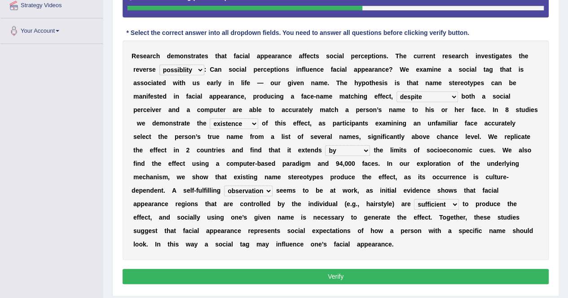
click at [474, 269] on button "Verify" at bounding box center [335, 276] width 426 height 15
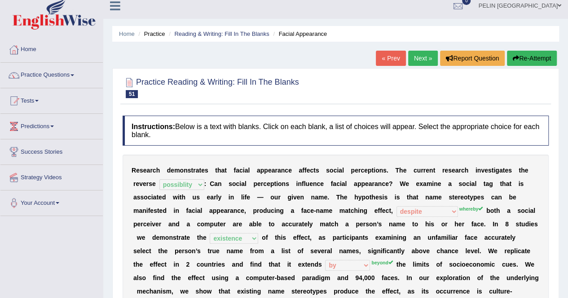
scroll to position [0, 0]
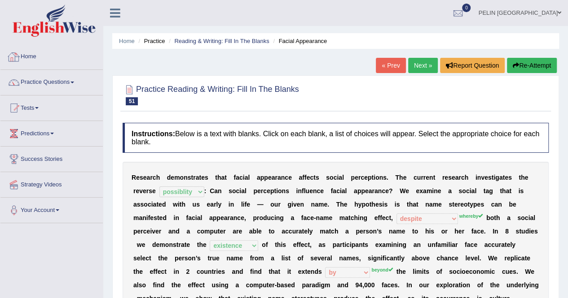
click at [31, 50] on link "Home" at bounding box center [51, 55] width 102 height 22
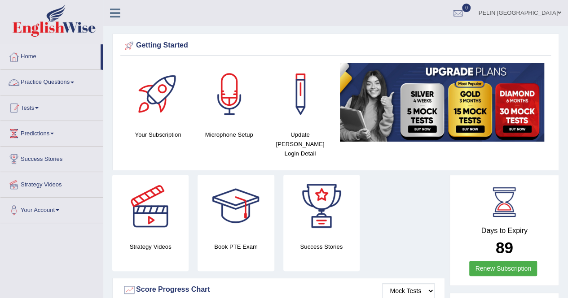
click at [42, 101] on link "Tests" at bounding box center [51, 107] width 102 height 22
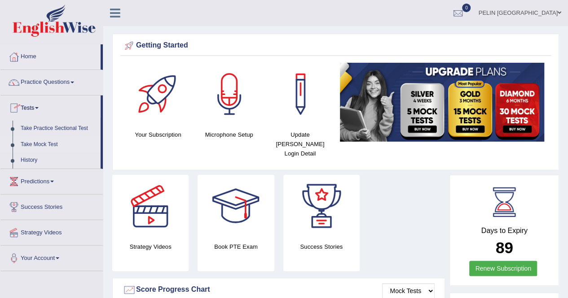
click at [51, 144] on link "Take Mock Test" at bounding box center [59, 145] width 84 height 16
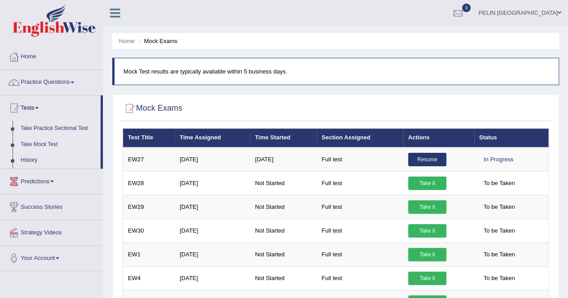
click at [47, 130] on link "Take Practice Sectional Test" at bounding box center [59, 129] width 84 height 16
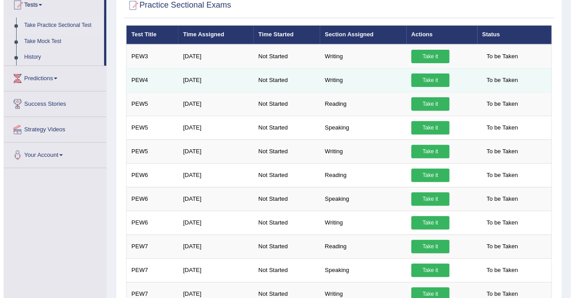
scroll to position [90, 0]
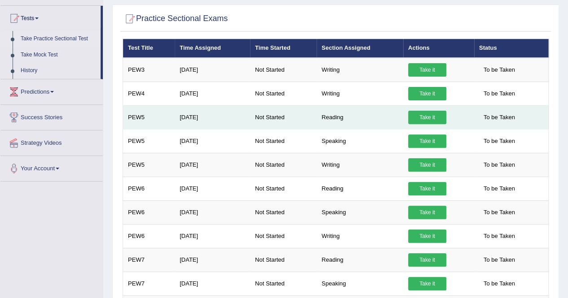
click at [426, 124] on link "Take it" at bounding box center [427, 117] width 38 height 13
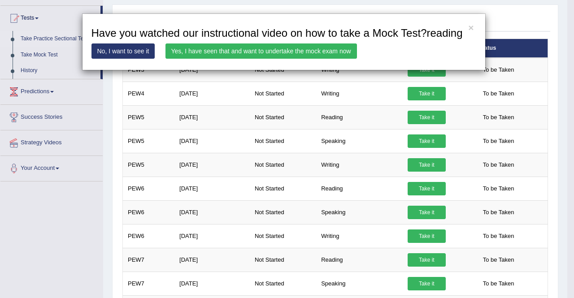
click at [255, 49] on link "Yes, I have seen that and want to undertake the mock exam now" at bounding box center [262, 51] width 192 height 15
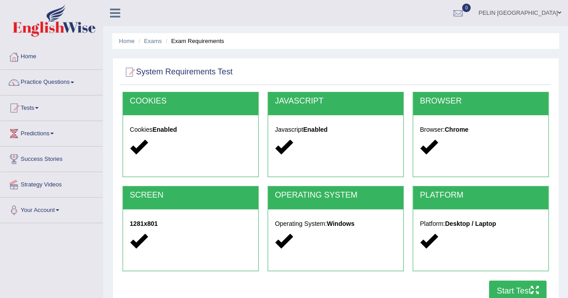
scroll to position [135, 0]
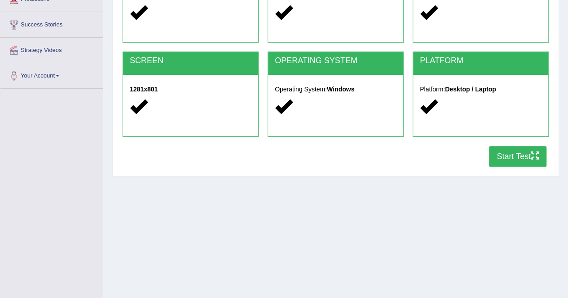
click at [529, 151] on button "Start Test" at bounding box center [517, 156] width 57 height 21
click at [290, 187] on div "Home Exams Exam Requirements System Requirements Test [GEOGRAPHIC_DATA] Cookies…" at bounding box center [335, 89] width 464 height 449
